Goal: Information Seeking & Learning: Learn about a topic

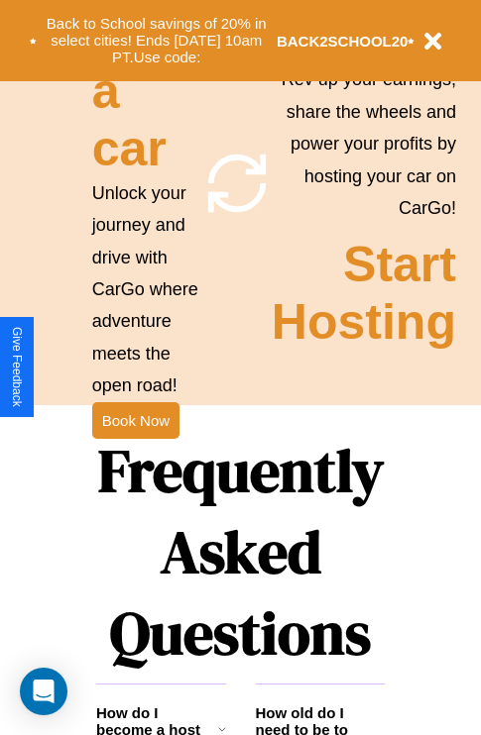
scroll to position [2401, 0]
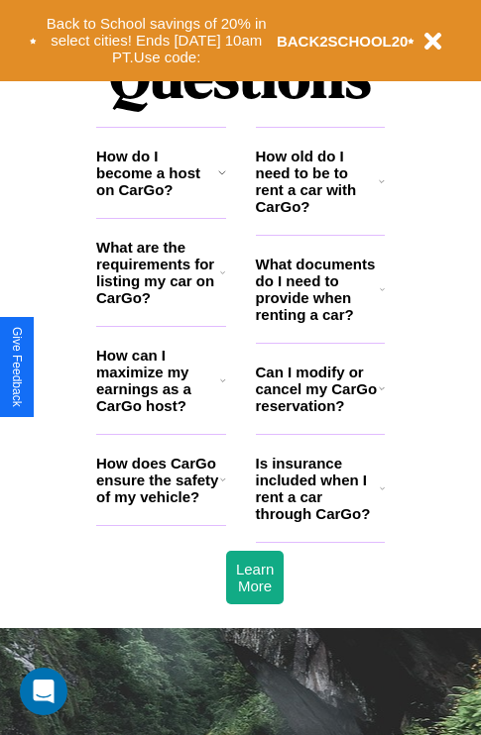
click at [221, 180] on icon at bounding box center [222, 172] width 8 height 16
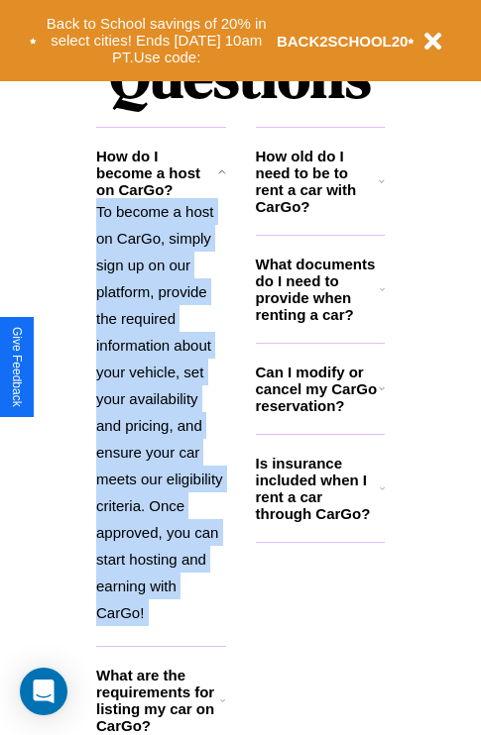
scroll to position [2614, 0]
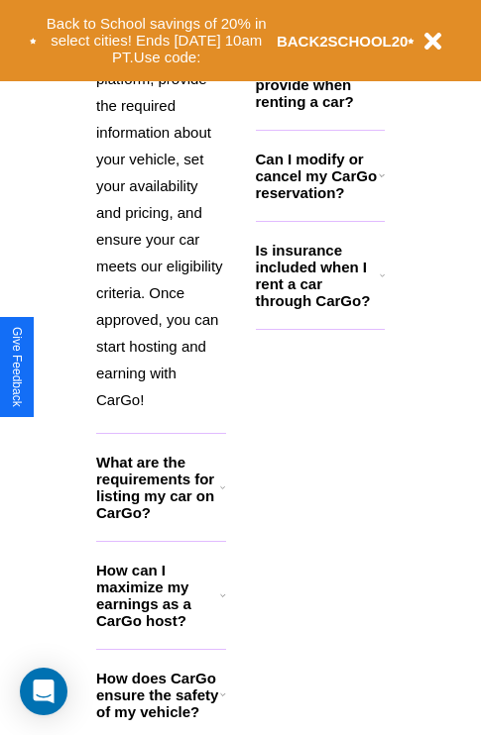
click at [222, 703] on icon at bounding box center [223, 695] width 6 height 16
click at [161, 627] on h3 "How can I maximize my earnings as a CarGo host?" at bounding box center [158, 595] width 124 height 67
click at [221, 0] on div "Back to School savings of 20% in select cities! Ends [DATE] 10am PT. Use code: …" at bounding box center [240, 40] width 481 height 81
click at [161, 232] on p "To become a host on CarGo, simply sign up on our platform, provide the required…" at bounding box center [161, 199] width 130 height 428
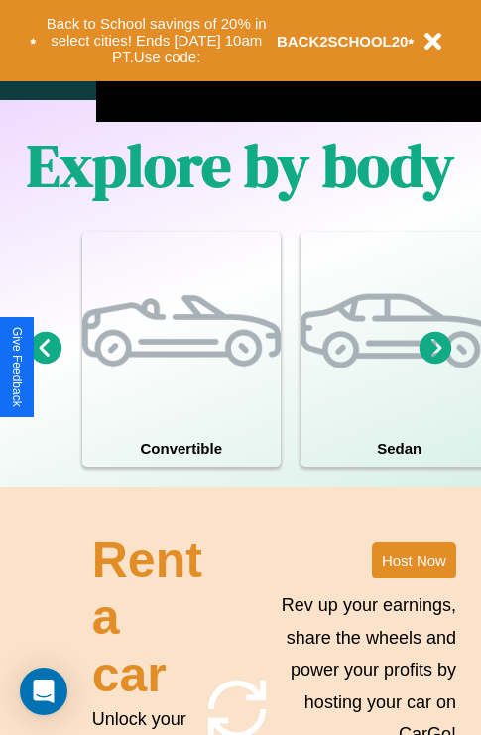
scroll to position [1273, 0]
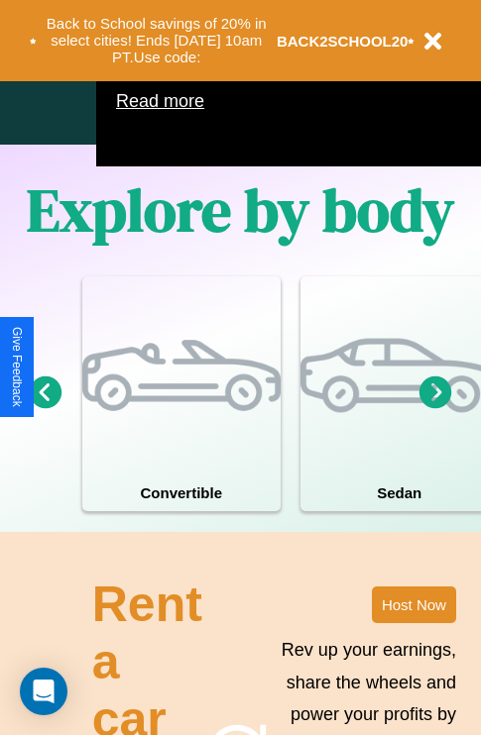
click at [435, 408] on icon at bounding box center [435, 392] width 33 height 33
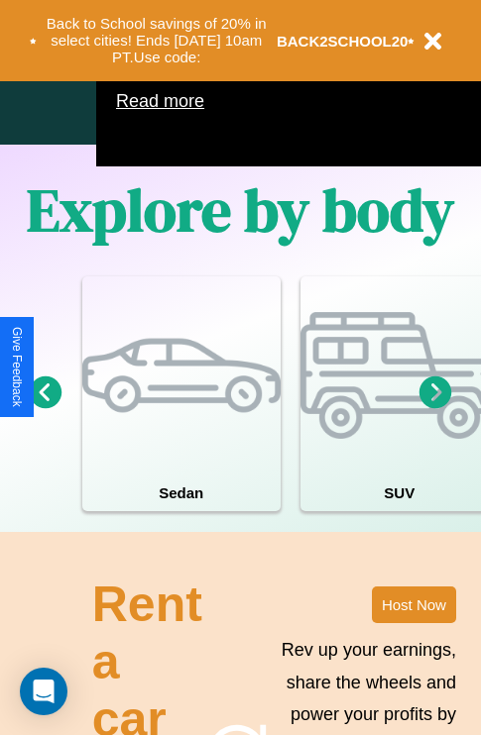
click at [435, 408] on icon at bounding box center [435, 392] width 33 height 33
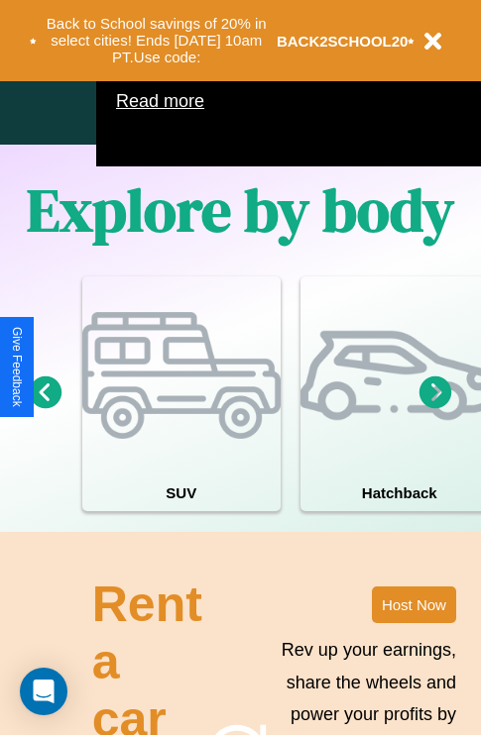
click at [435, 408] on icon at bounding box center [435, 392] width 33 height 33
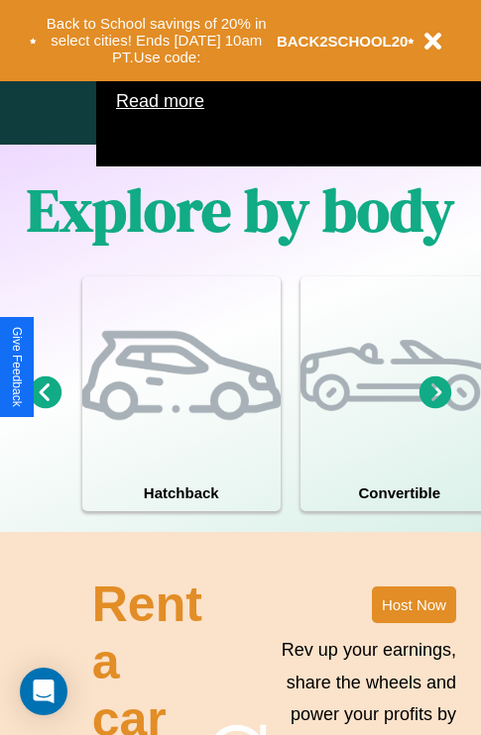
click at [435, 408] on icon at bounding box center [435, 392] width 33 height 33
